Goal: Task Accomplishment & Management: Use online tool/utility

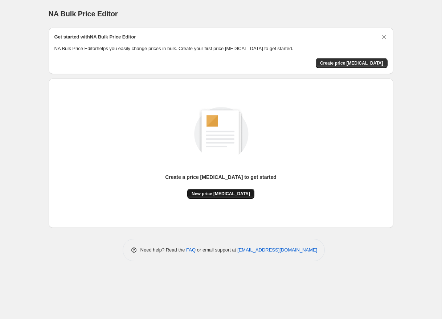
click at [228, 191] on span "New price [MEDICAL_DATA]" at bounding box center [221, 194] width 58 height 6
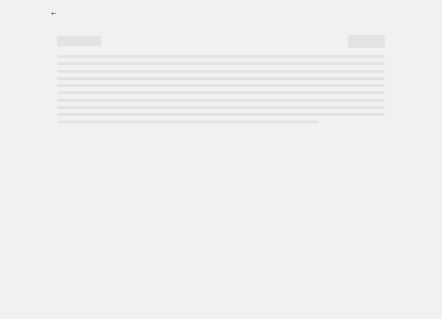
select select "percentage"
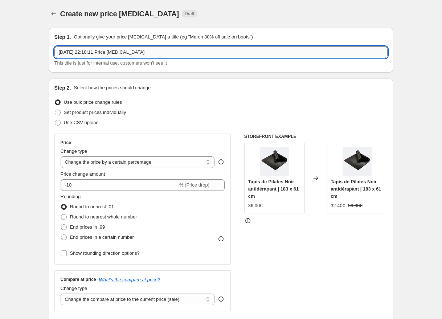
click at [147, 53] on input "[DATE] 22:10:11 Price [MEDICAL_DATA]" at bounding box center [220, 52] width 333 height 12
type input "OCTOBRE ROSE"
click at [133, 88] on p "Select how the prices should change" at bounding box center [112, 87] width 77 height 7
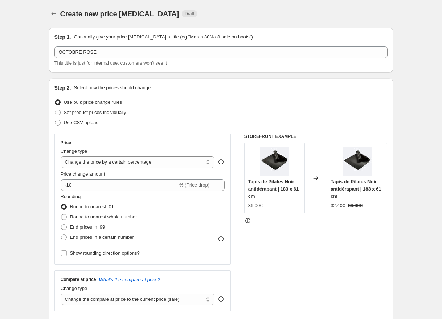
scroll to position [59, 0]
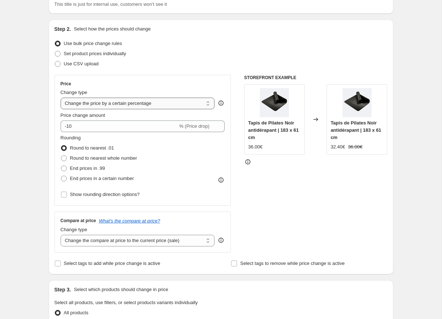
click at [99, 101] on select "Change the price to a certain amount Change the price by a certain amount Chang…" at bounding box center [138, 104] width 154 height 12
click at [61, 98] on select "Change the price to a certain amount Change the price by a certain amount Chang…" at bounding box center [138, 104] width 154 height 12
click at [105, 107] on select "Change the price to a certain amount Change the price by a certain amount Chang…" at bounding box center [138, 104] width 154 height 12
click at [61, 98] on select "Change the price to a certain amount Change the price by a certain amount Chang…" at bounding box center [138, 104] width 154 height 12
click at [37, 132] on div "Create new price [MEDICAL_DATA]. This page is ready Create new price [MEDICAL_D…" at bounding box center [221, 307] width 442 height 733
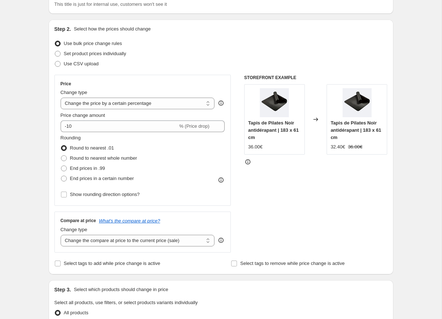
scroll to position [72, 0]
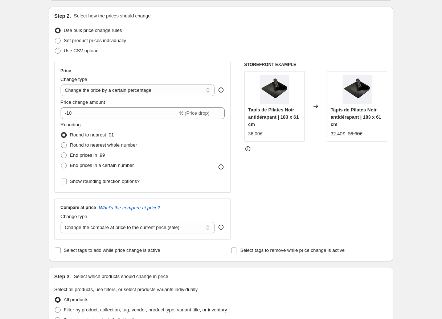
click at [193, 37] on div "Set product prices individually" at bounding box center [220, 41] width 333 height 10
click at [237, 29] on div "Use bulk price change rules" at bounding box center [220, 30] width 333 height 10
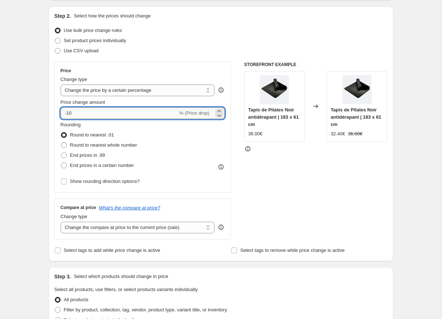
click at [140, 114] on input "-10" at bounding box center [119, 113] width 117 height 12
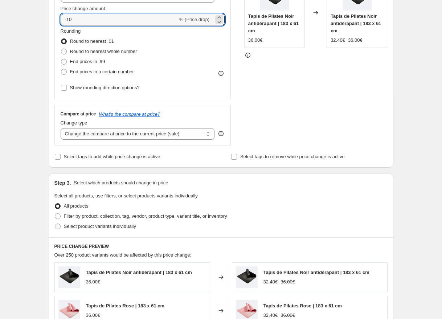
scroll to position [168, 0]
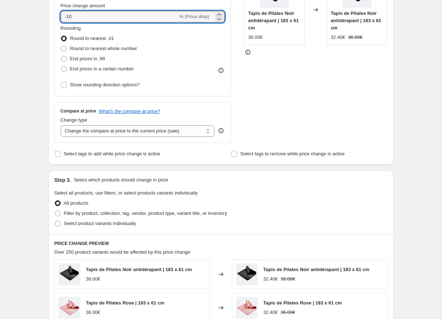
click at [147, 134] on select "Change the compare at price to the current price (sale) Change the compare at p…" at bounding box center [138, 131] width 154 height 12
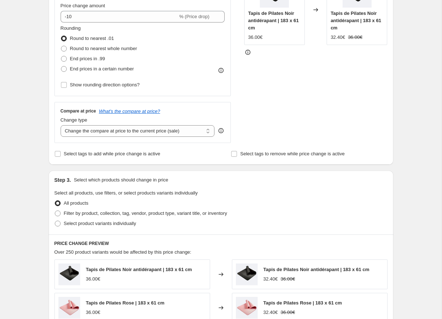
click at [61, 125] on select "Change the compare at price to the current price (sale) Change the compare at p…" at bounding box center [138, 131] width 154 height 12
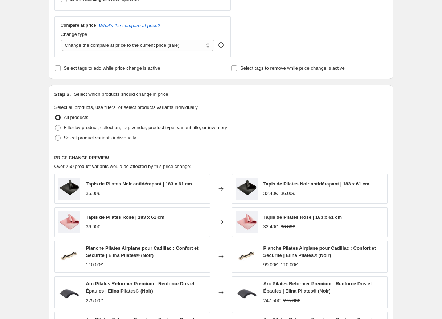
scroll to position [265, 0]
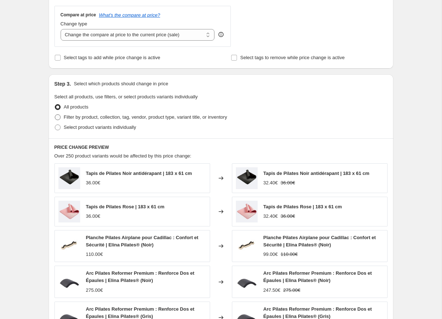
click at [90, 118] on span "Filter by product, collection, tag, vendor, product type, variant title, or inv…" at bounding box center [145, 116] width 163 height 5
click at [55, 115] on input "Filter by product, collection, tag, vendor, product type, variant title, or inv…" at bounding box center [55, 114] width 0 height 0
radio input "true"
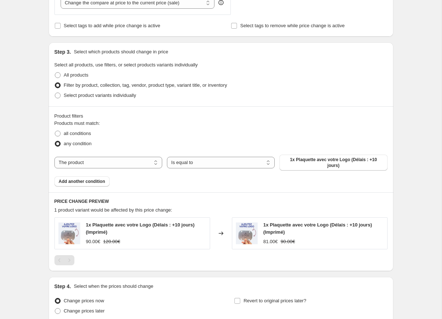
scroll to position [318, 0]
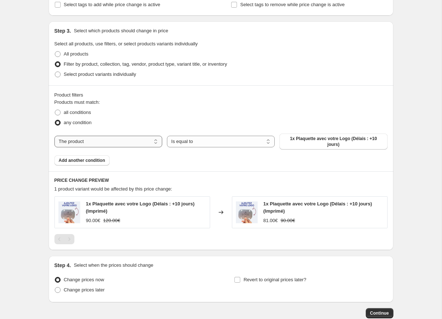
click at [136, 139] on select "The product The product's collection The product's tag The product's vendor The…" at bounding box center [108, 142] width 108 height 12
select select "vendor"
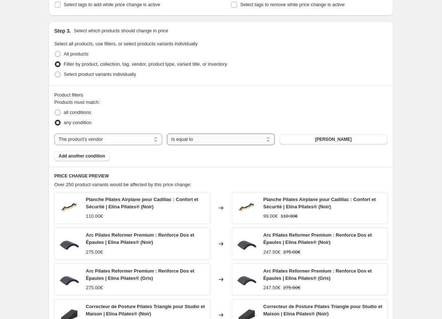
click at [202, 140] on select "Is equal to Is not equal to" at bounding box center [221, 140] width 108 height 12
click at [331, 142] on span "[PERSON_NAME]" at bounding box center [333, 139] width 37 height 6
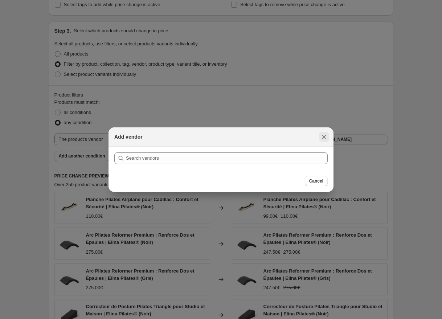
click at [323, 135] on icon "Close" at bounding box center [324, 136] width 7 height 7
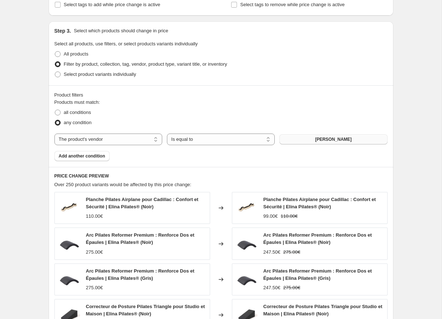
click at [297, 141] on button "[PERSON_NAME]" at bounding box center [334, 139] width 108 height 10
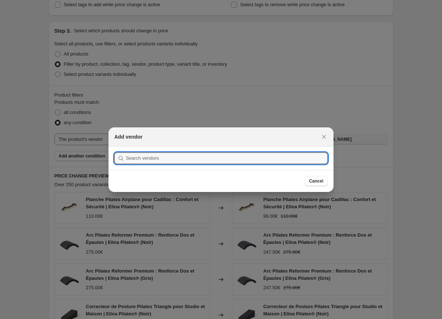
scroll to position [0, 0]
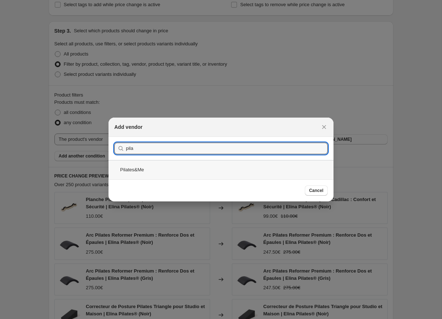
type input "pila"
click at [141, 173] on div "Pilates&Me" at bounding box center [221, 169] width 225 height 19
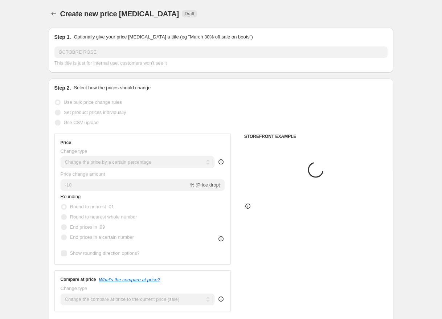
scroll to position [318, 0]
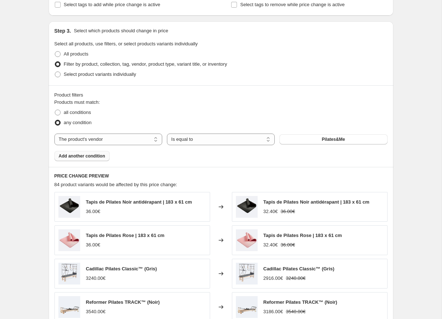
click at [94, 156] on span "Add another condition" at bounding box center [82, 156] width 46 height 6
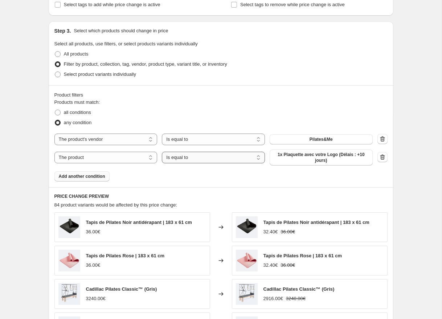
click at [186, 158] on select "Is equal to Is not equal to" at bounding box center [213, 158] width 103 height 12
select select "not_equal"
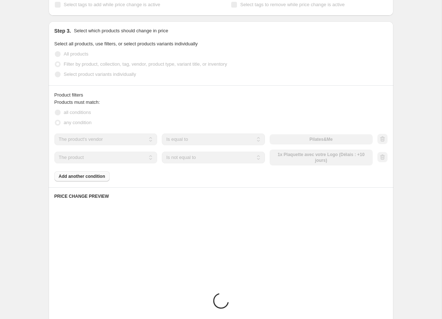
click at [311, 160] on div "The product The product's collection The product's tag The product's vendor The…" at bounding box center [213, 158] width 318 height 16
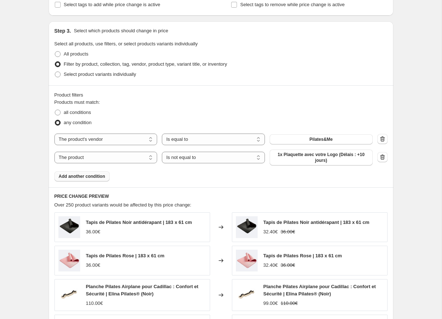
click at [311, 154] on span "1x Plaquette avec votre Logo (Délais : +10 jours)" at bounding box center [321, 158] width 94 height 12
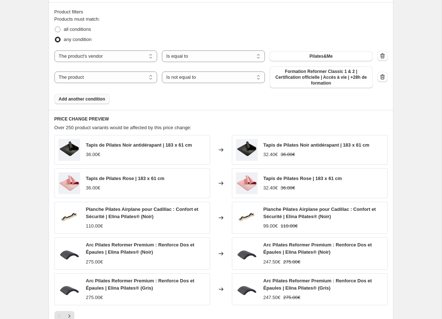
scroll to position [359, 0]
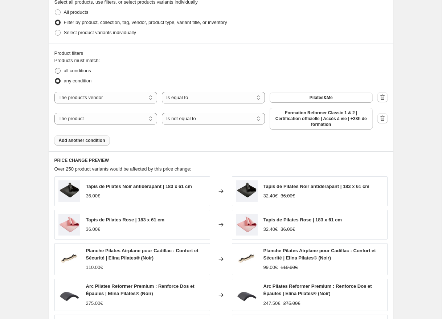
click at [60, 72] on span at bounding box center [57, 71] width 7 height 7
click at [55, 68] on input "all conditions" at bounding box center [55, 68] width 0 height 0
radio input "true"
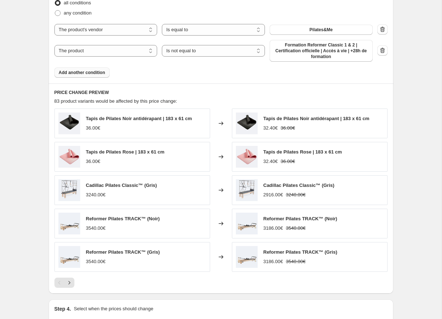
scroll to position [514, 0]
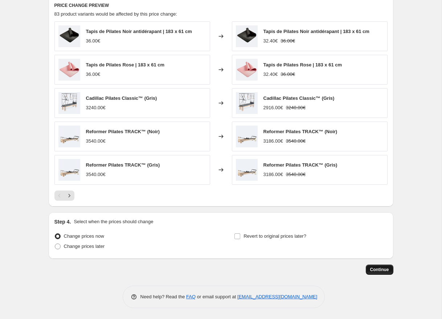
click at [375, 271] on span "Continue" at bounding box center [379, 270] width 19 height 6
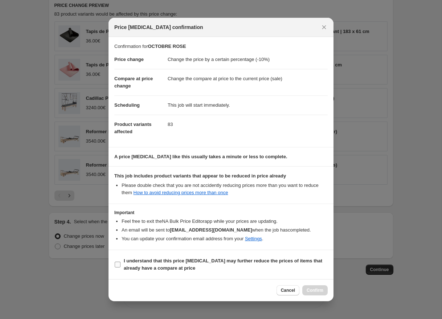
click at [134, 269] on b "I understand that this price [MEDICAL_DATA] may further reduce the prices of it…" at bounding box center [223, 264] width 199 height 13
click at [121, 268] on input "I understand that this price [MEDICAL_DATA] may further reduce the prices of it…" at bounding box center [118, 265] width 6 height 6
checkbox input "true"
click at [309, 292] on span "Confirm" at bounding box center [315, 291] width 17 height 6
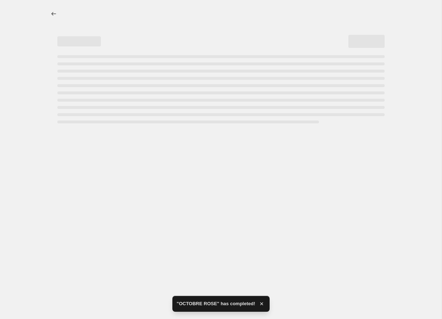
select select "percentage"
select select "vendor"
select select "not_equal"
